Goal: Task Accomplishment & Management: Complete application form

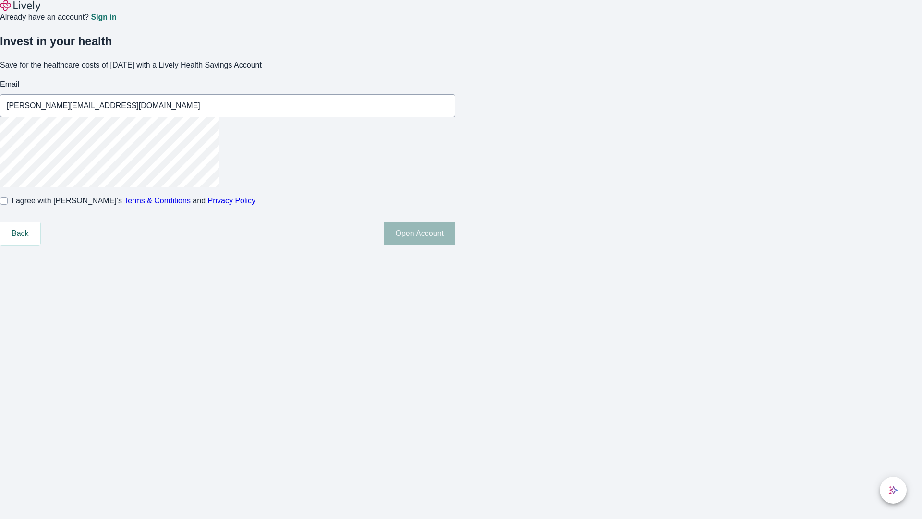
click at [8, 205] on input "I agree with Lively’s Terms & Conditions and Privacy Policy" at bounding box center [4, 201] width 8 height 8
checkbox input "true"
click at [455, 245] on button "Open Account" at bounding box center [420, 233] width 72 height 23
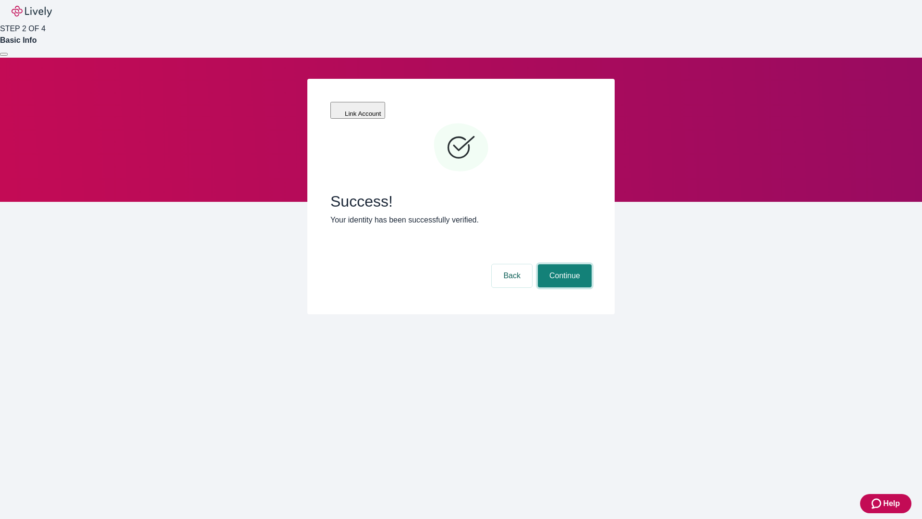
click at [563, 264] on button "Continue" at bounding box center [565, 275] width 54 height 23
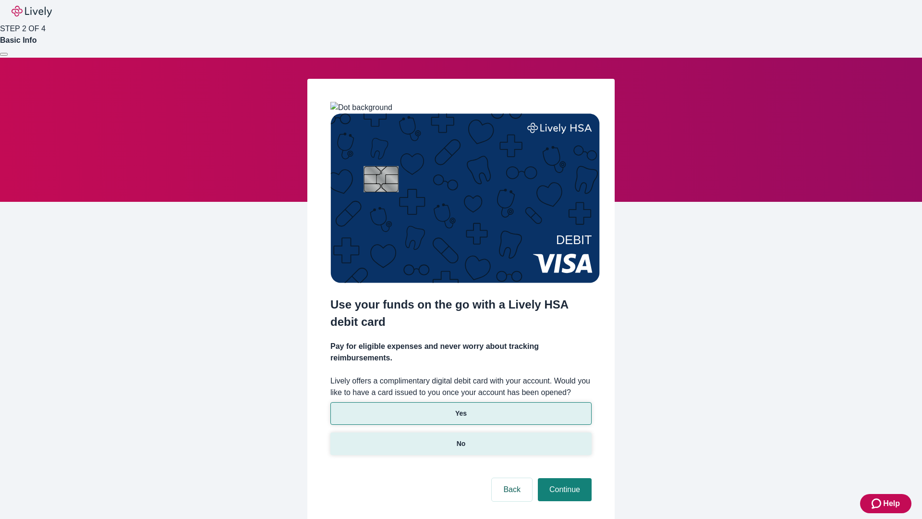
click at [461, 439] on p "No" at bounding box center [461, 444] width 9 height 10
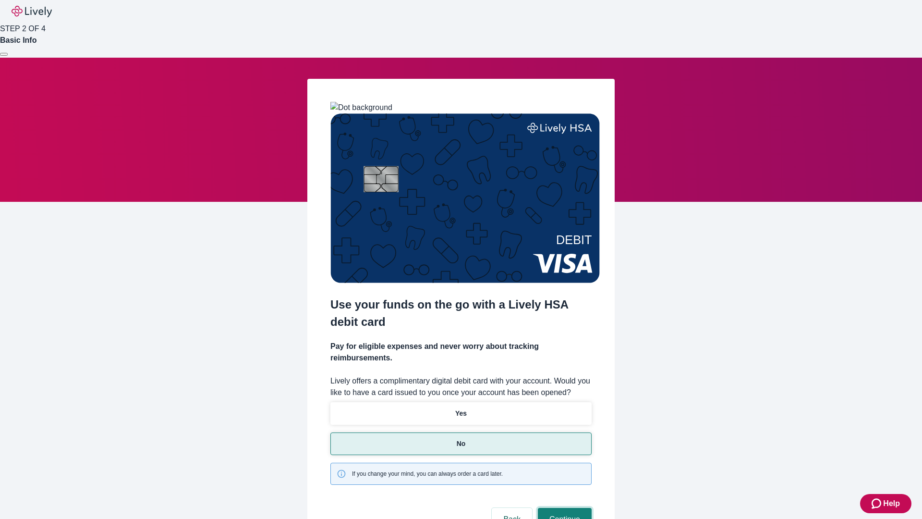
click at [563, 508] on button "Continue" at bounding box center [565, 519] width 54 height 23
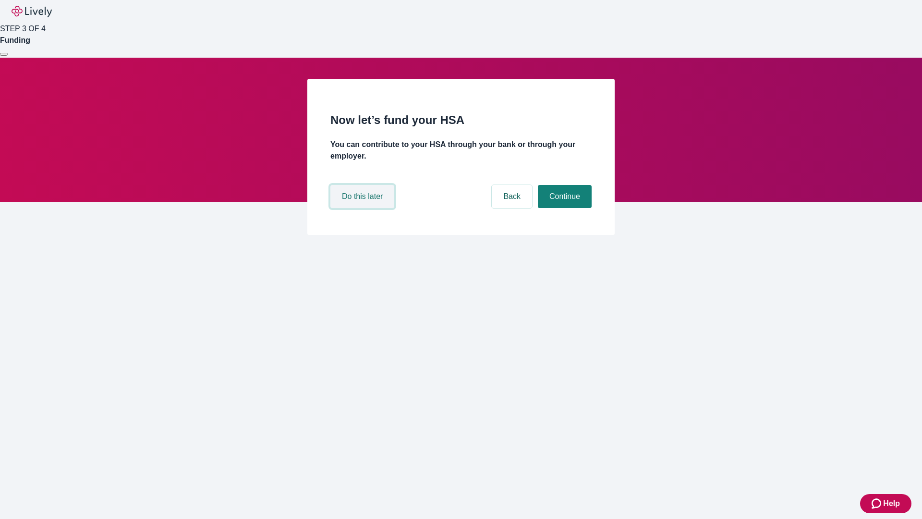
click at [364, 208] on button "Do this later" at bounding box center [362, 196] width 64 height 23
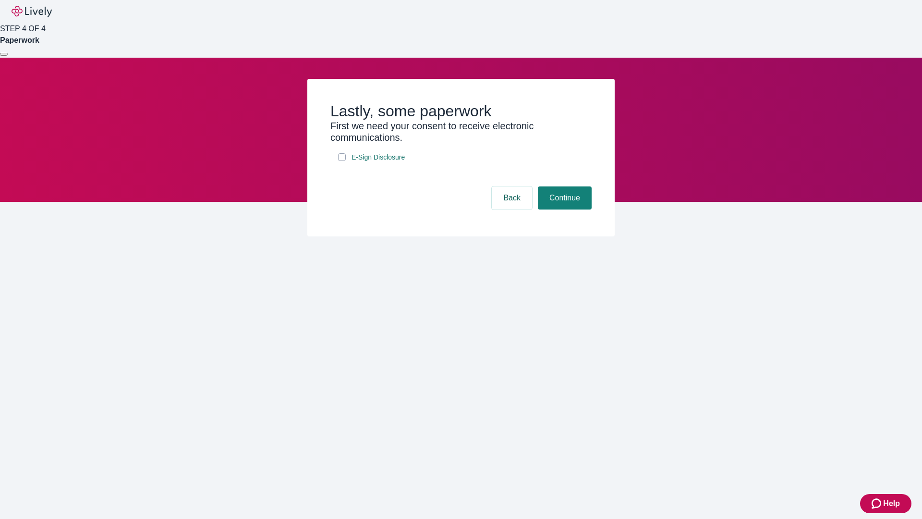
click at [342, 161] on input "E-Sign Disclosure" at bounding box center [342, 157] width 8 height 8
checkbox input "true"
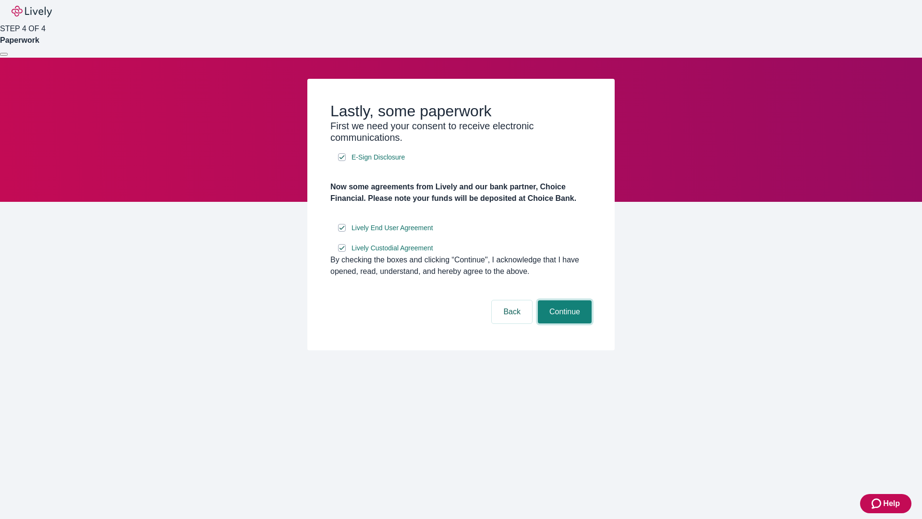
click at [563, 323] on button "Continue" at bounding box center [565, 311] width 54 height 23
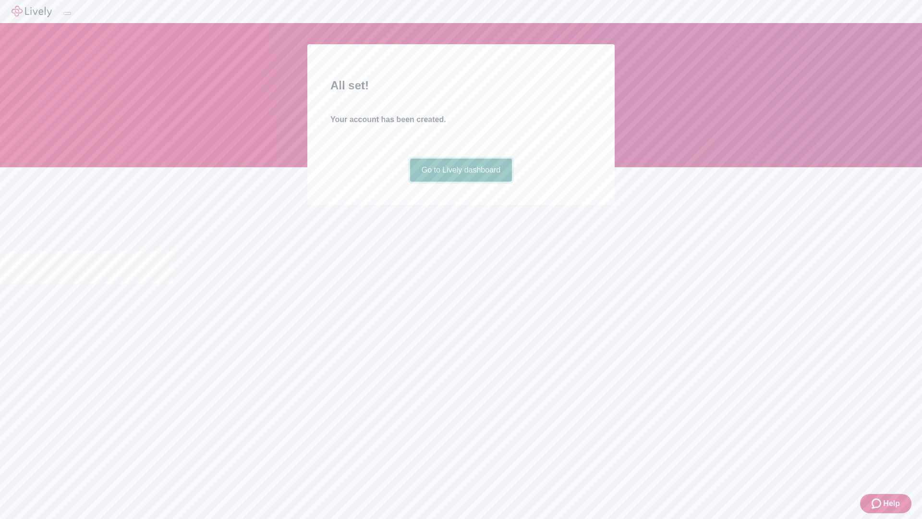
click at [461, 182] on link "Go to Lively dashboard" at bounding box center [461, 170] width 102 height 23
